Goal: Use online tool/utility: Use online tool/utility

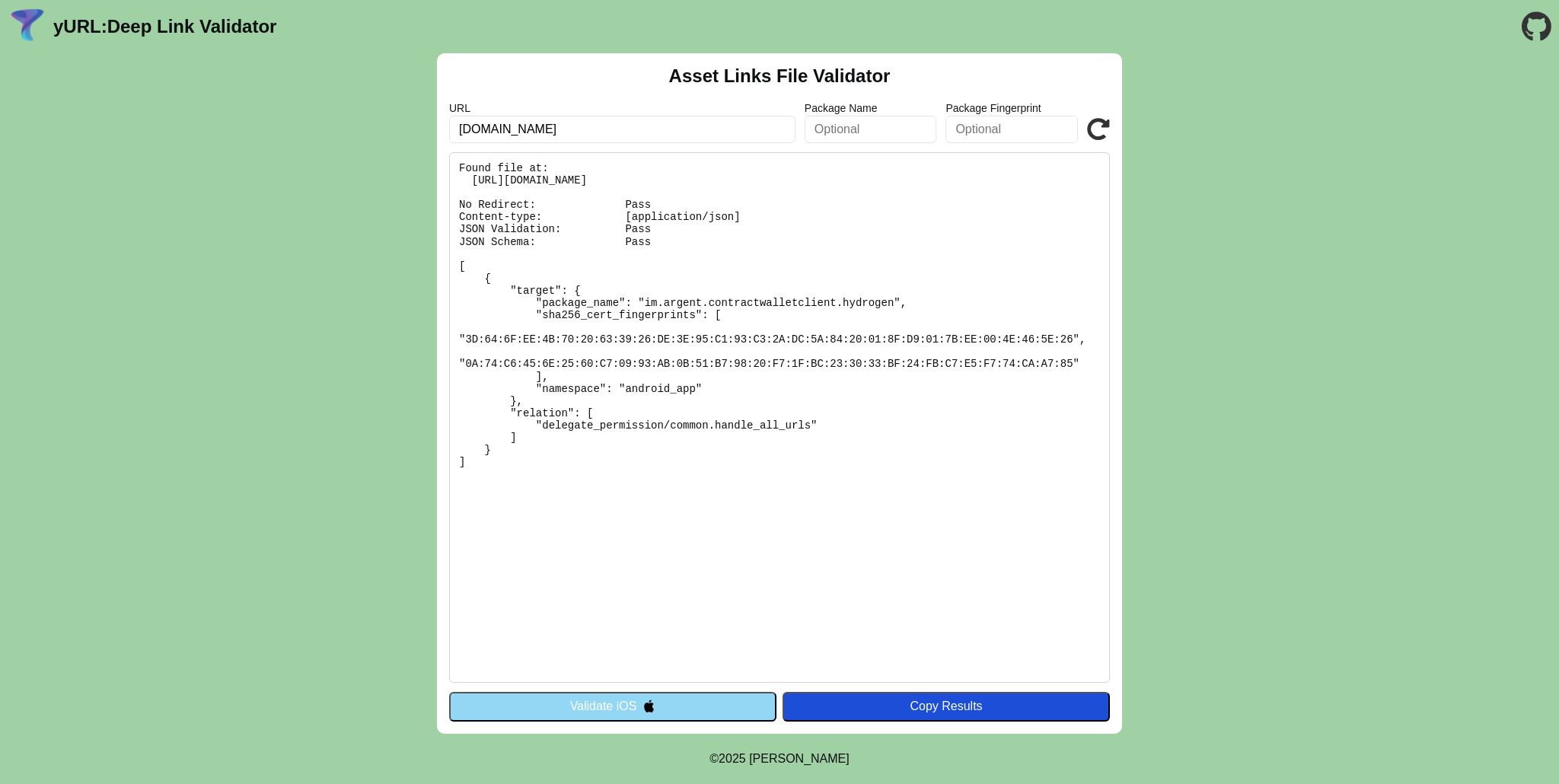
click at [596, 133] on input "[DOMAIN_NAME]" at bounding box center [622, 130] width 346 height 27
paste input "ttp://[DOMAIN_NAME][URL]"
click at [603, 134] on input "[DOMAIN_NAME][URL]" at bounding box center [622, 130] width 346 height 27
type input "[DOMAIN_NAME]"
click button "Validate" at bounding box center [0, 0] width 0 height 0
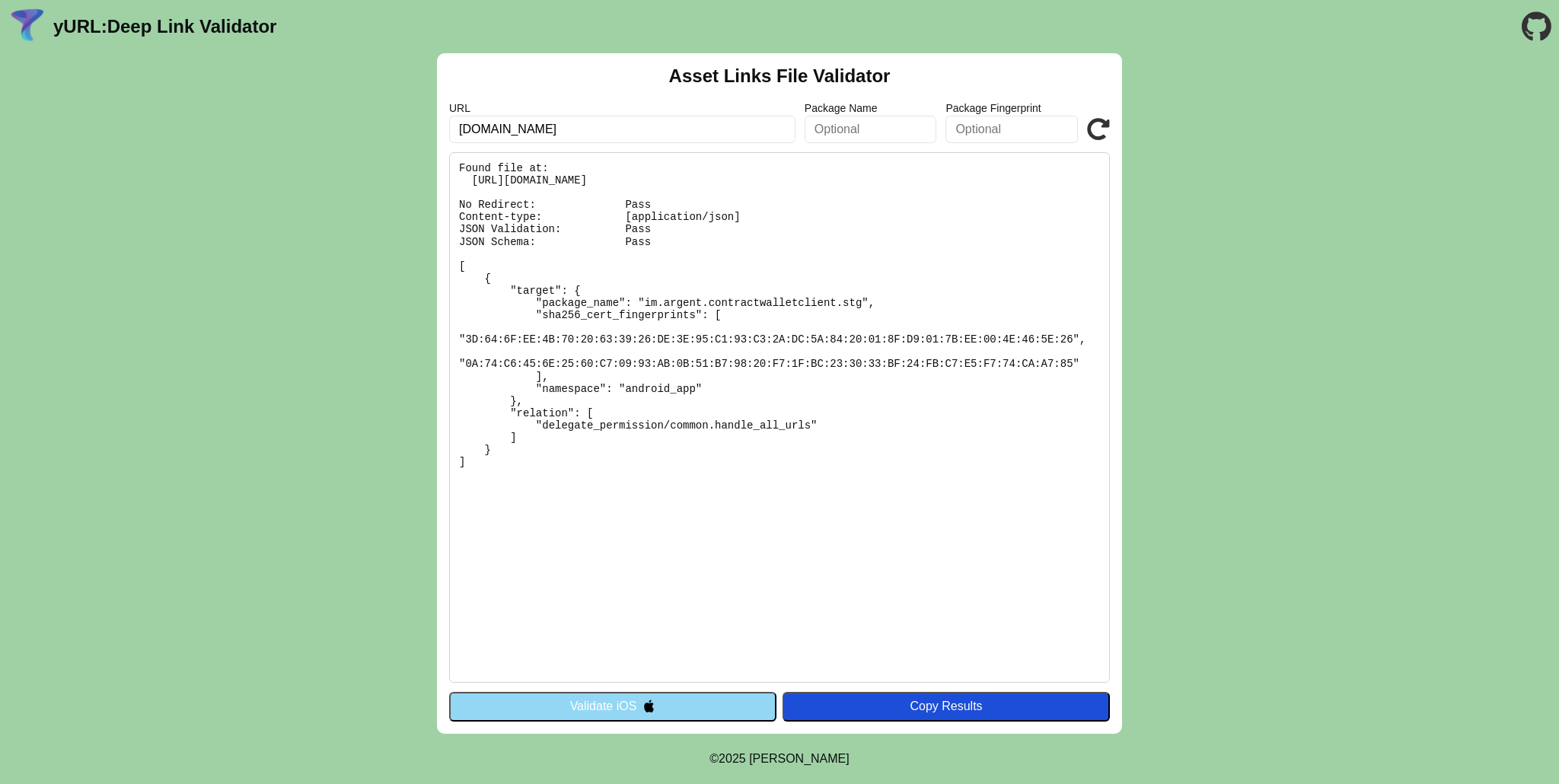
click at [622, 700] on button "Validate iOS" at bounding box center [612, 706] width 327 height 29
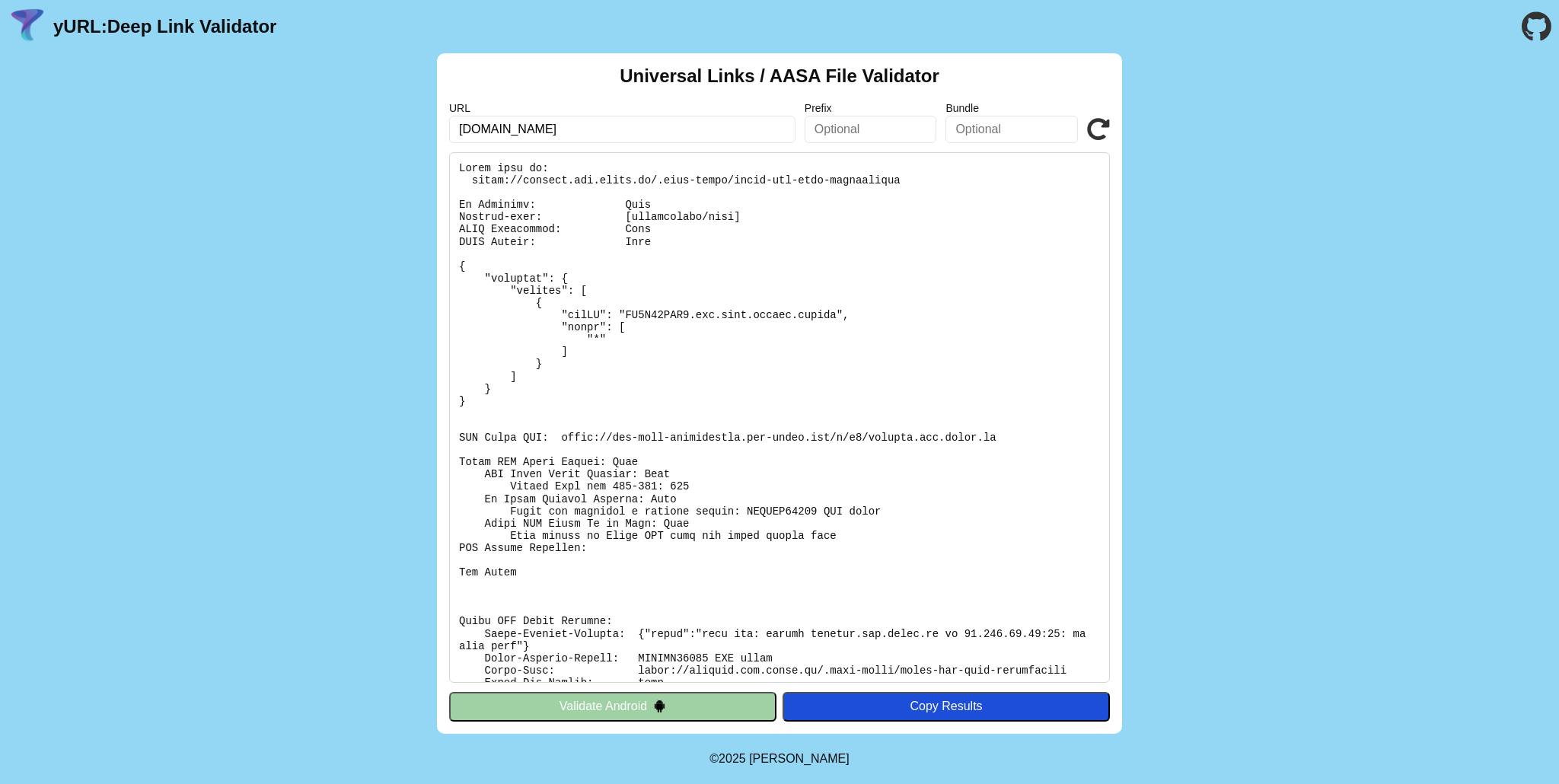
click at [880, 682] on pre at bounding box center [780, 418] width 661 height 531
click at [871, 694] on button "Copy Results" at bounding box center [946, 706] width 327 height 29
click at [1256, 186] on div "Universal Links / AASA File Validator URL staging.app.ready.co Prefix Bundle Va…" at bounding box center [780, 394] width 1559 height 680
